Goal: Navigation & Orientation: Find specific page/section

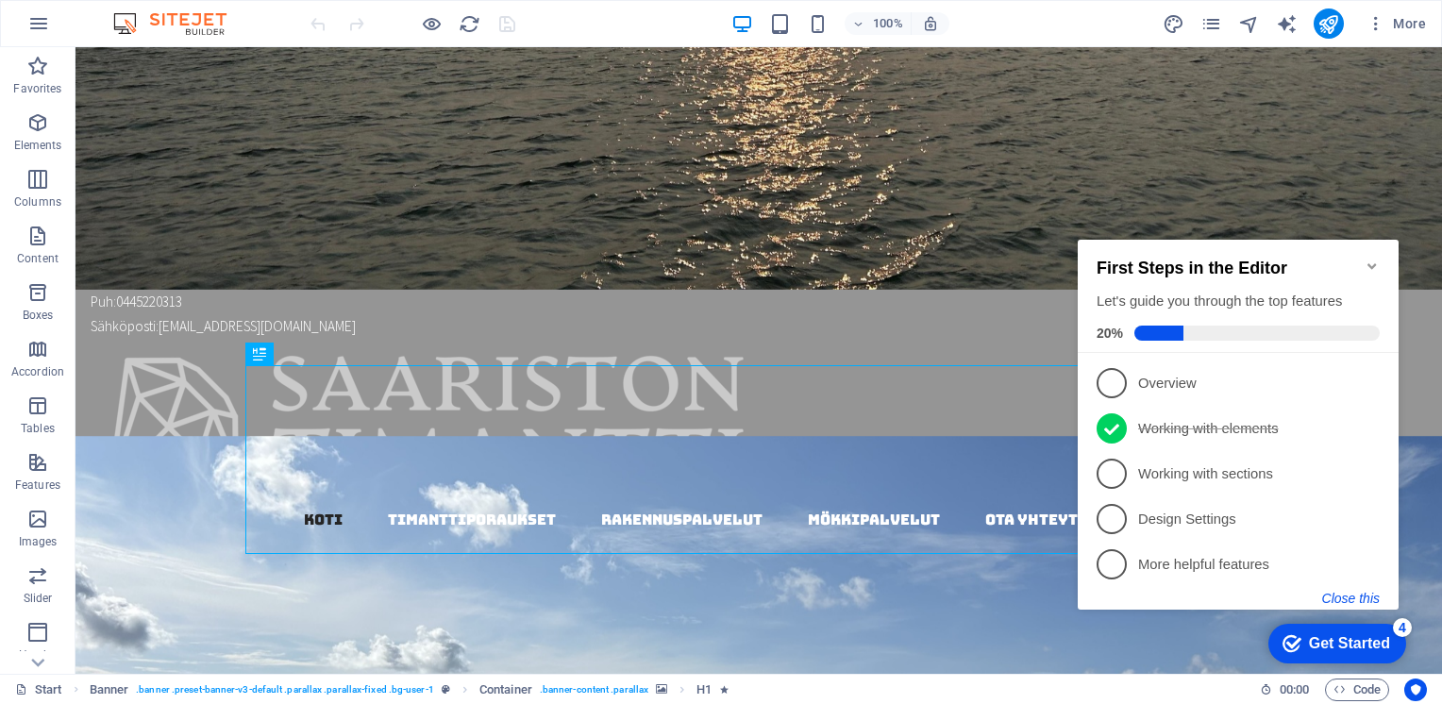
click at [1349, 595] on button "Close this" at bounding box center [1351, 598] width 58 height 15
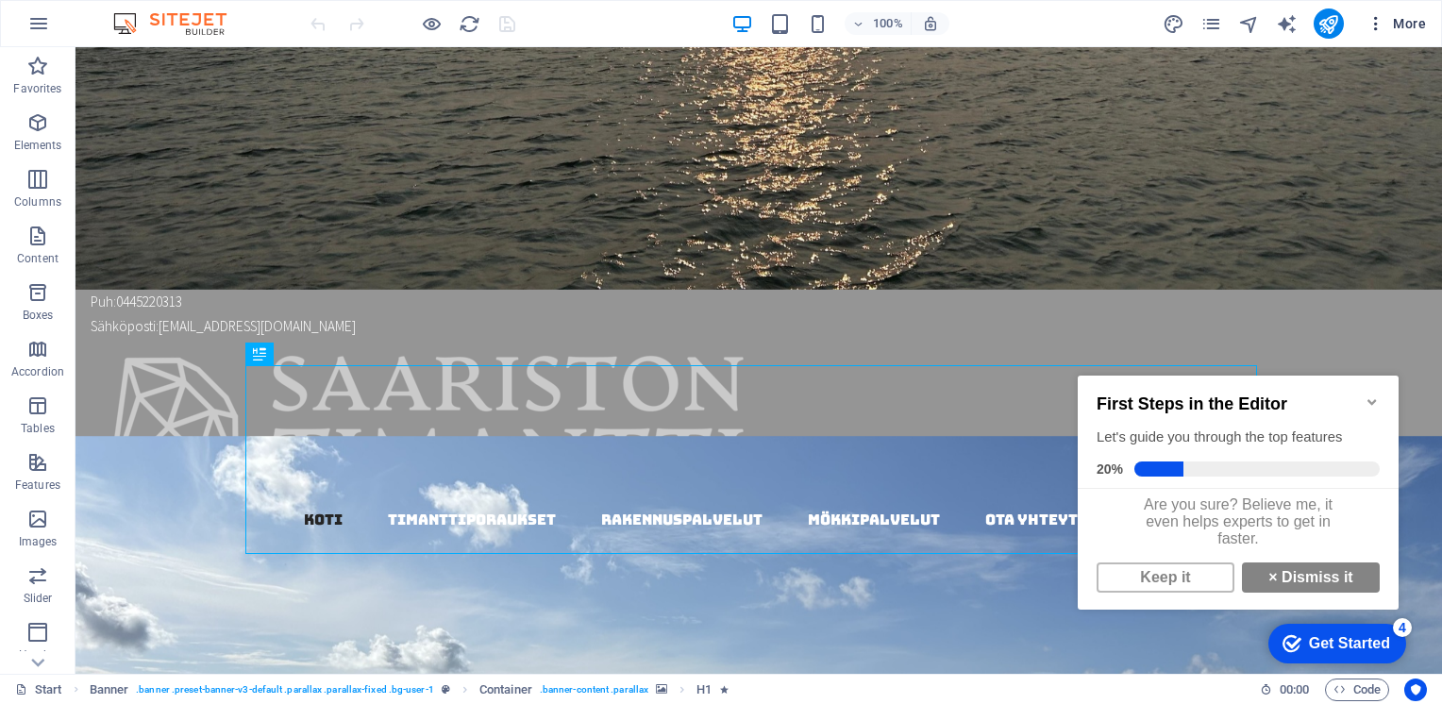
click at [1375, 24] on icon "button" at bounding box center [1376, 23] width 19 height 19
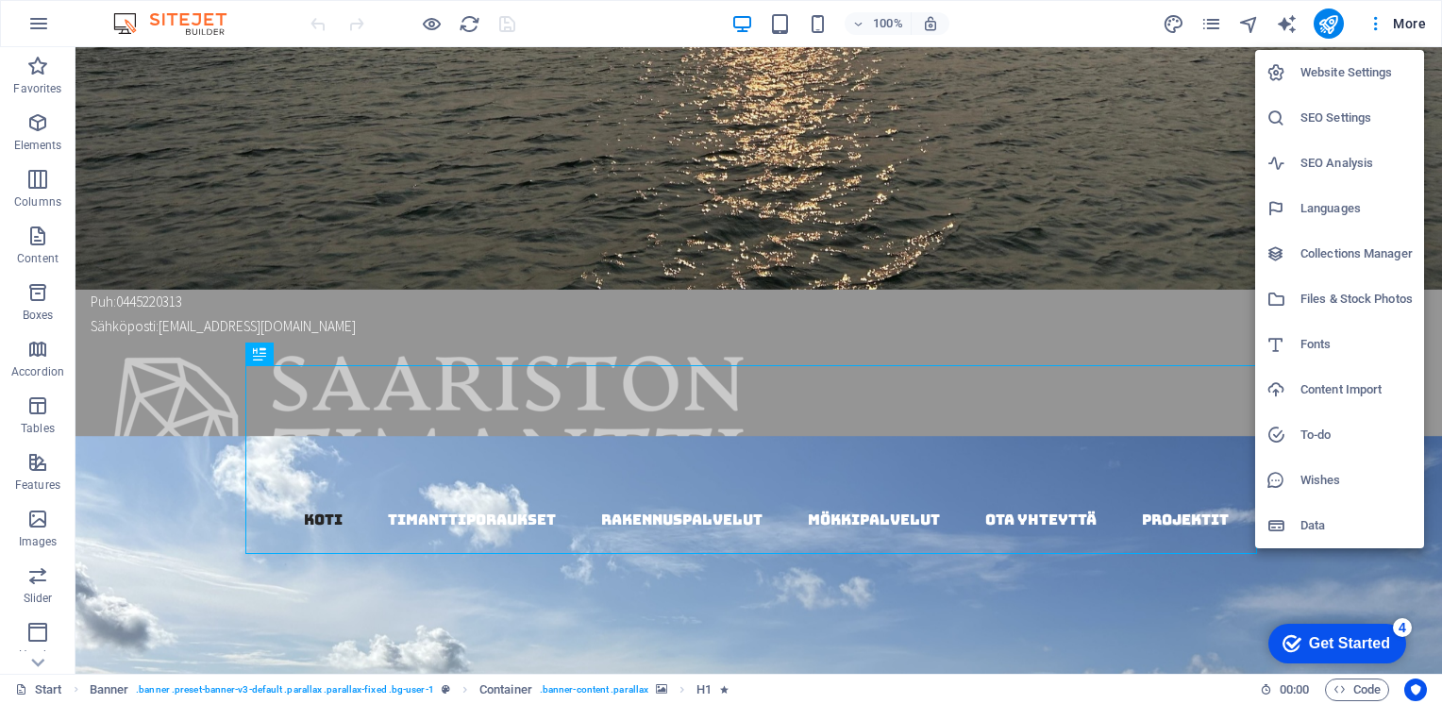
click at [1312, 72] on h6 "Website Settings" at bounding box center [1357, 72] width 112 height 23
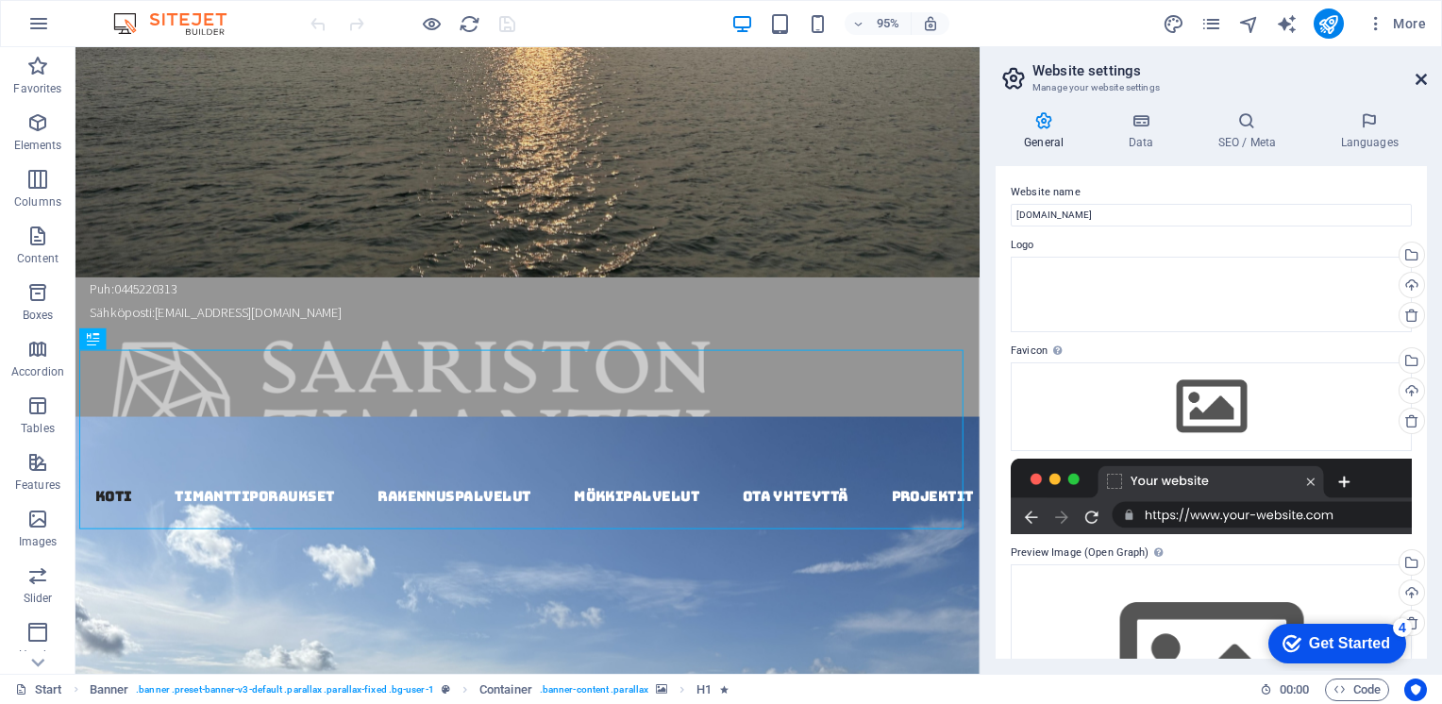
click at [1417, 77] on icon at bounding box center [1421, 79] width 11 height 15
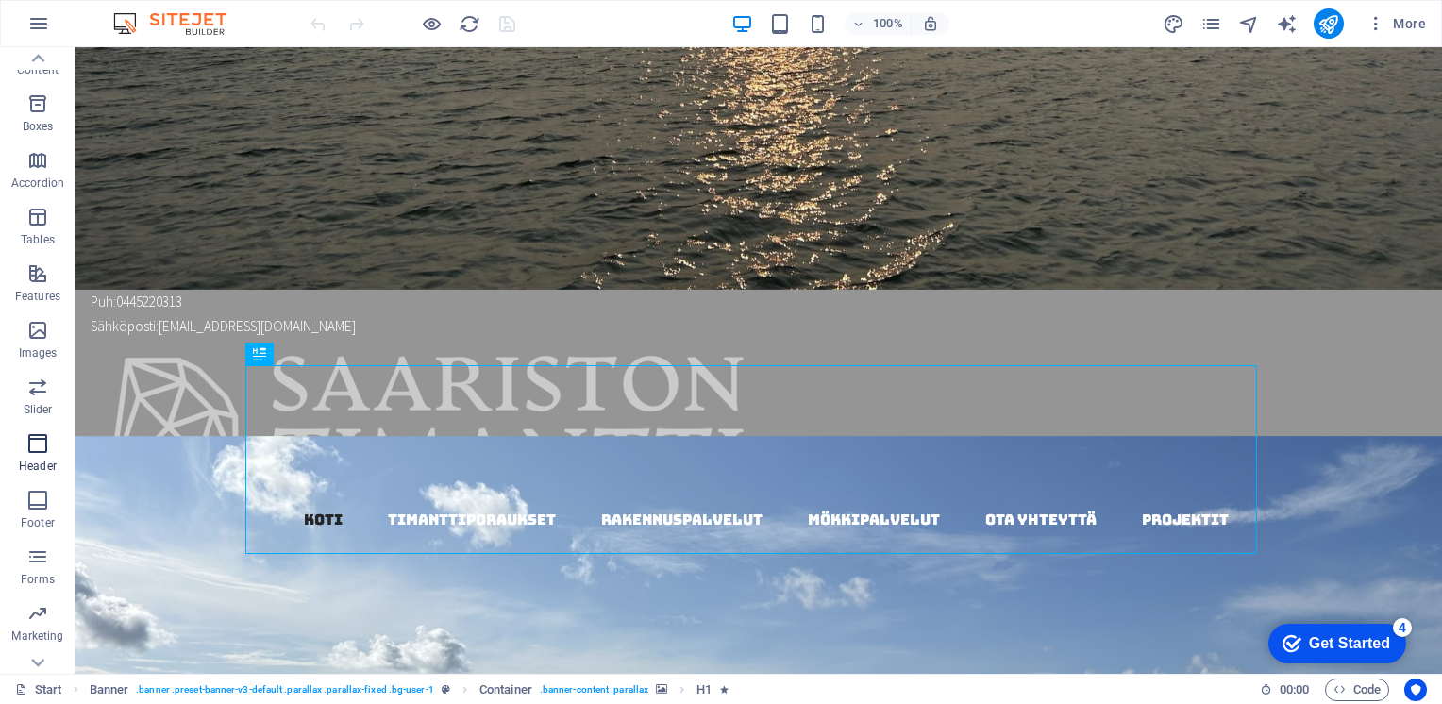
scroll to position [222, 0]
click at [39, 27] on icon "button" at bounding box center [38, 23] width 23 height 23
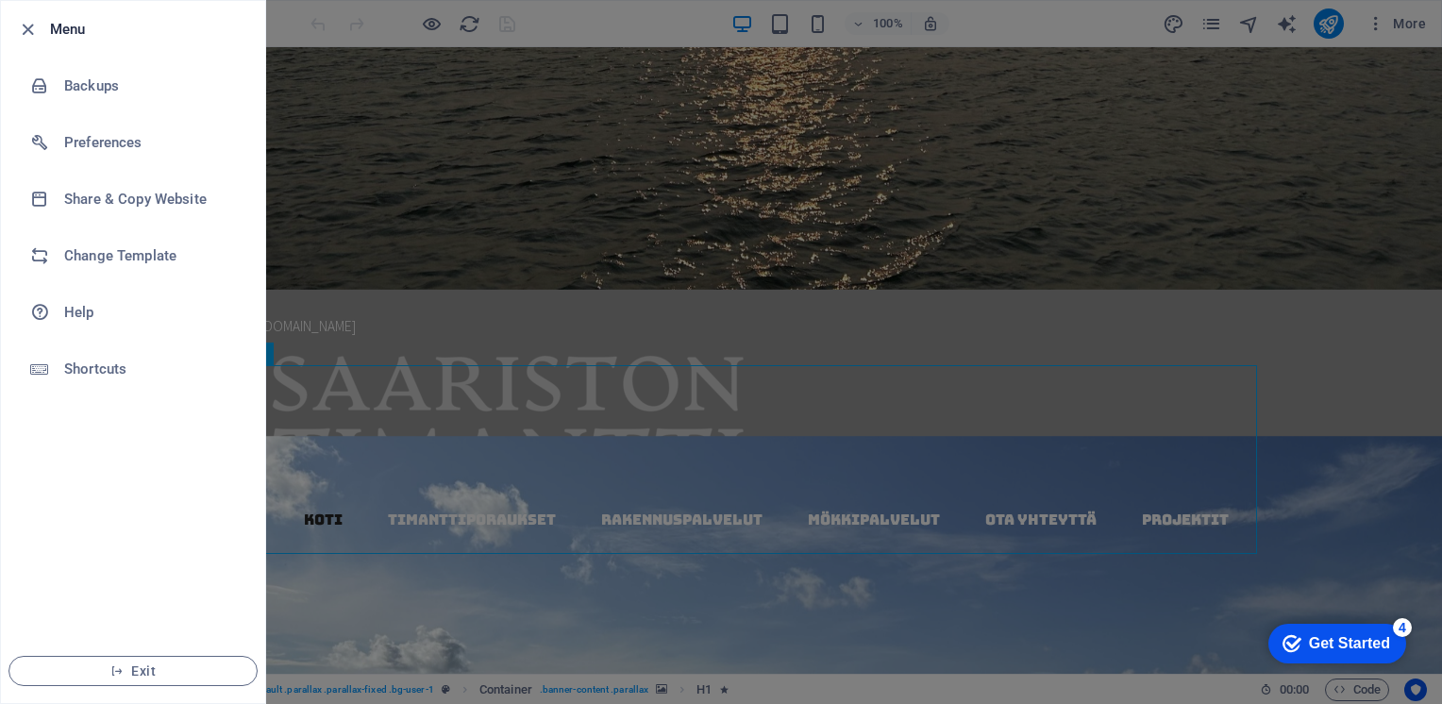
click at [461, 160] on div at bounding box center [721, 352] width 1442 height 704
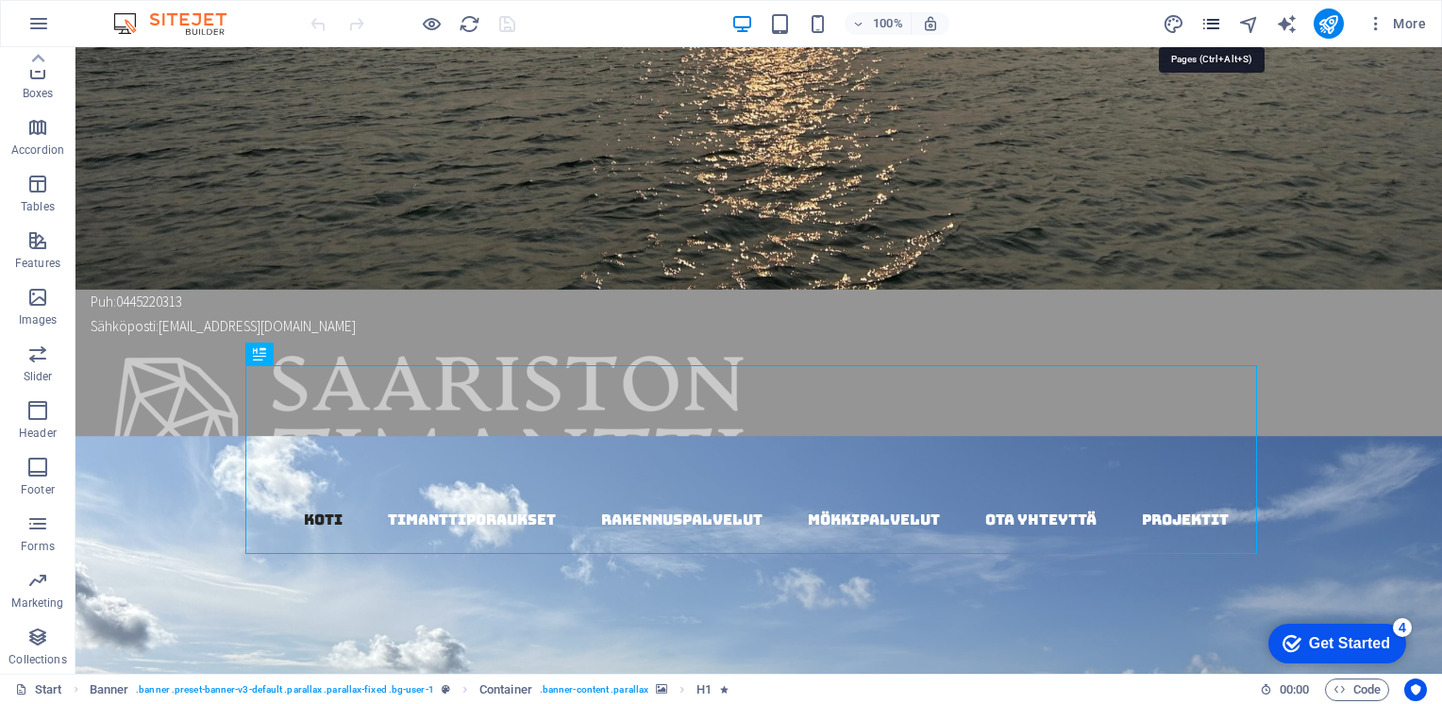
click at [1214, 24] on icon "pages" at bounding box center [1212, 24] width 22 height 22
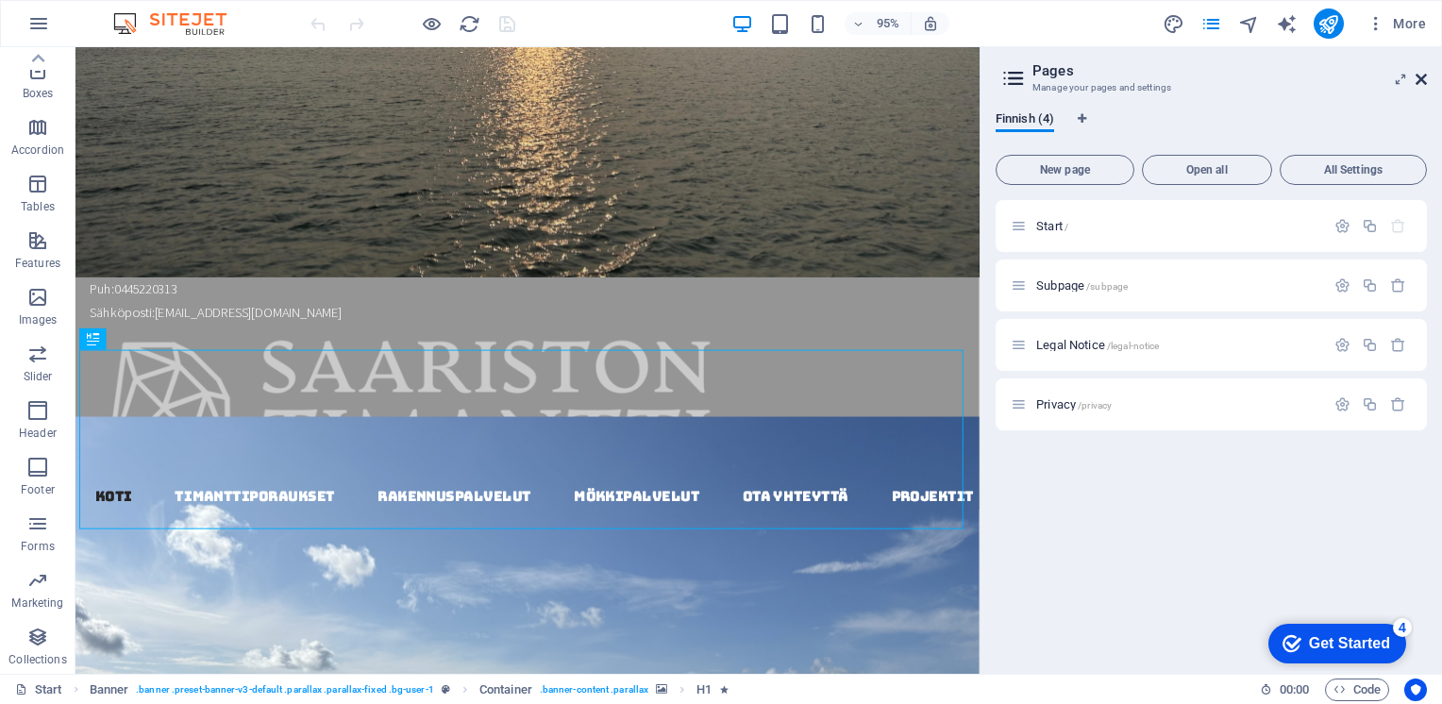
click at [1422, 81] on icon at bounding box center [1421, 79] width 11 height 15
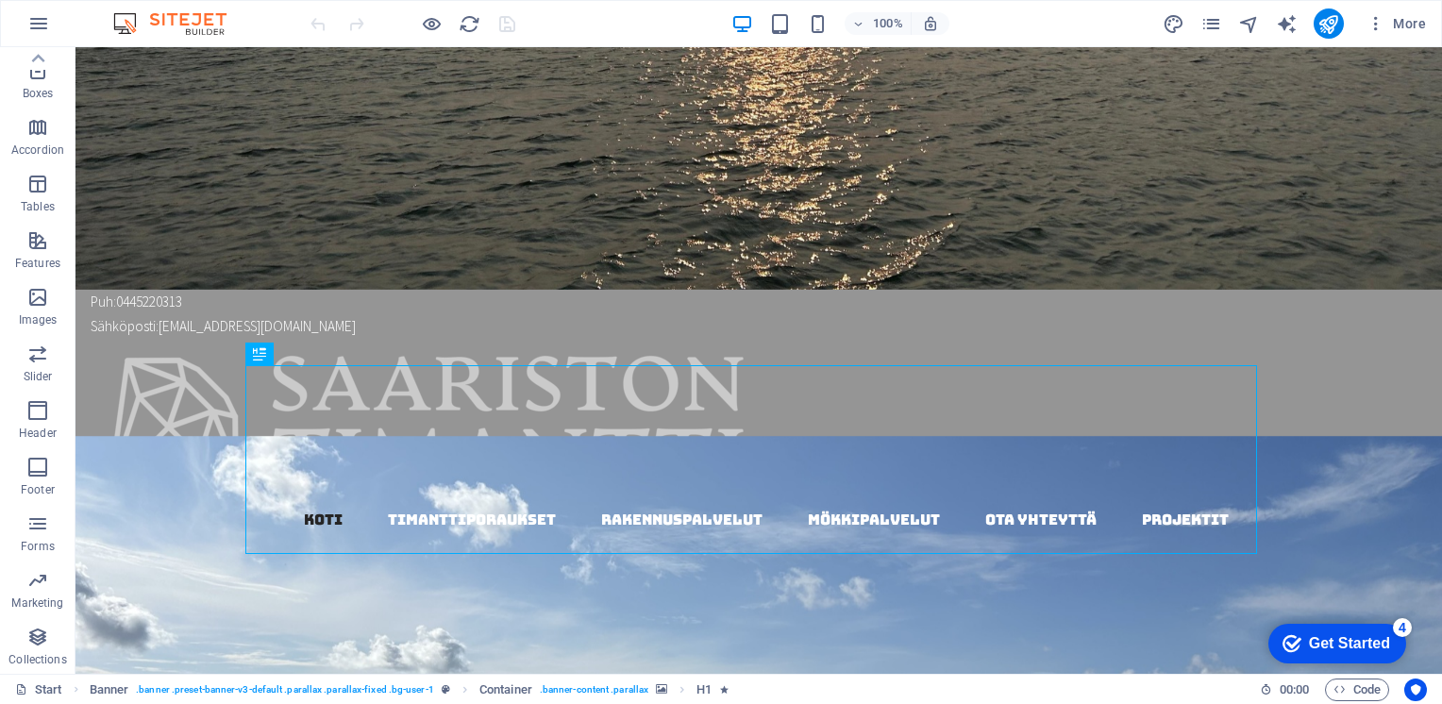
click at [1401, 624] on div "4" at bounding box center [1402, 627] width 19 height 19
